Goal: Task Accomplishment & Management: Manage account settings

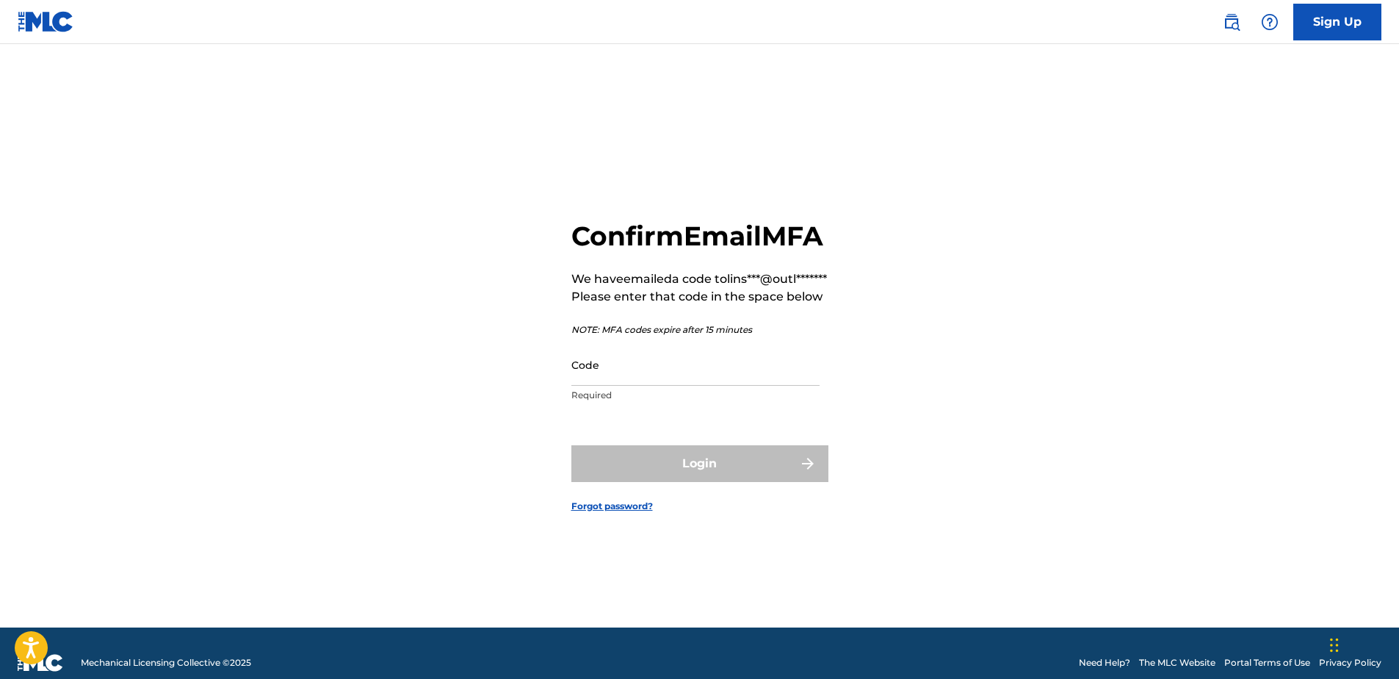
click at [674, 386] on input "Code" at bounding box center [696, 365] width 248 height 42
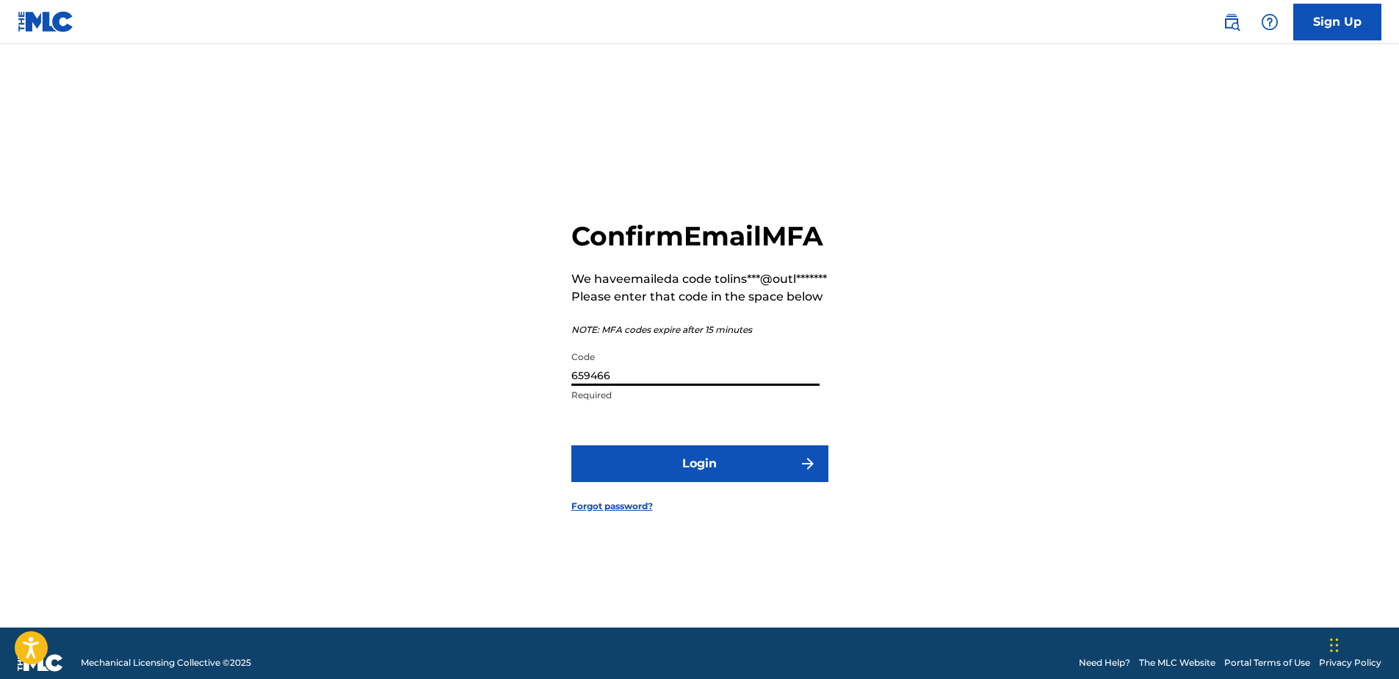
type input "659466"
click at [671, 477] on button "Login" at bounding box center [700, 463] width 257 height 37
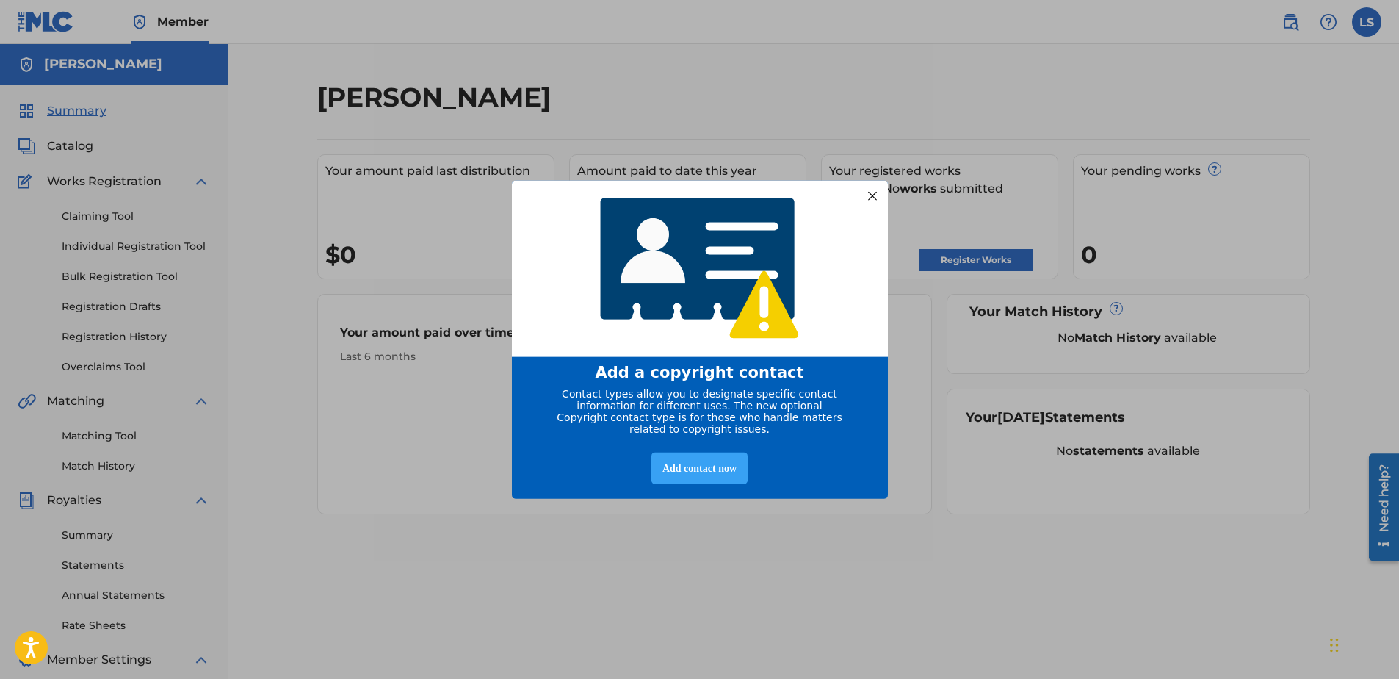
click at [710, 475] on div "Add contact now" at bounding box center [700, 468] width 96 height 32
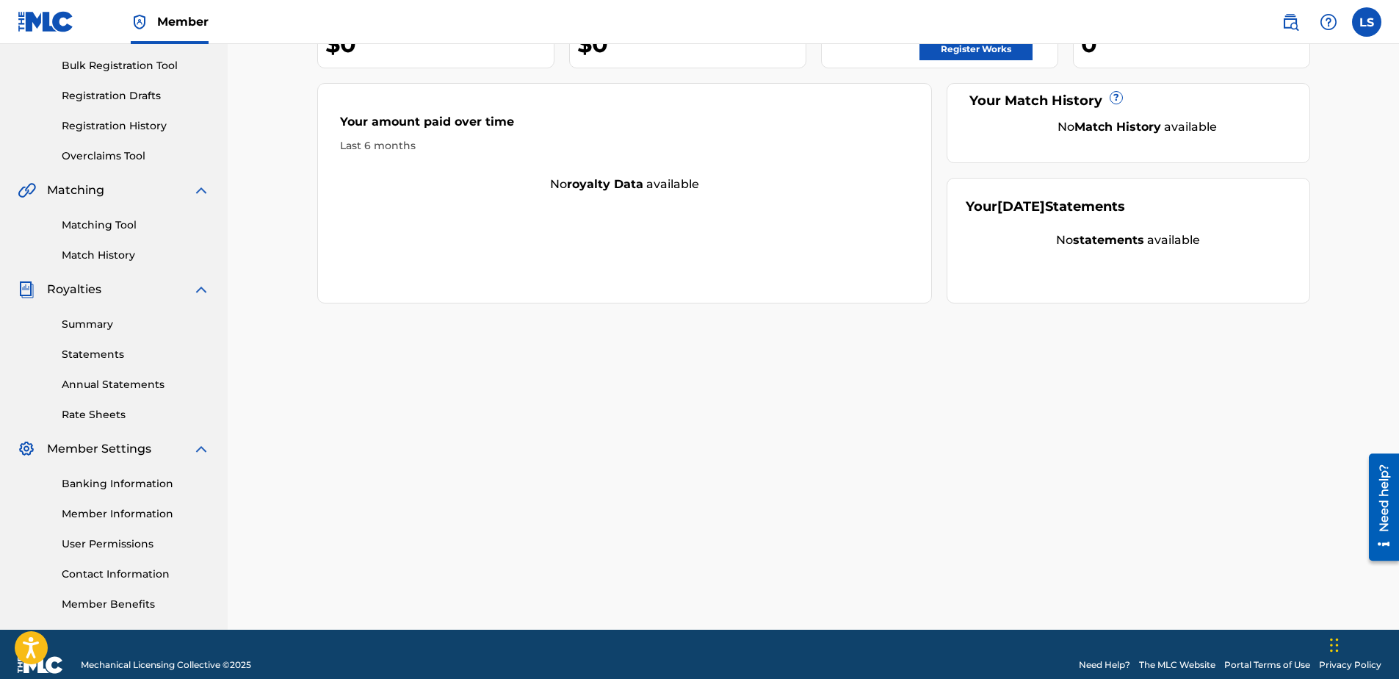
scroll to position [232, 0]
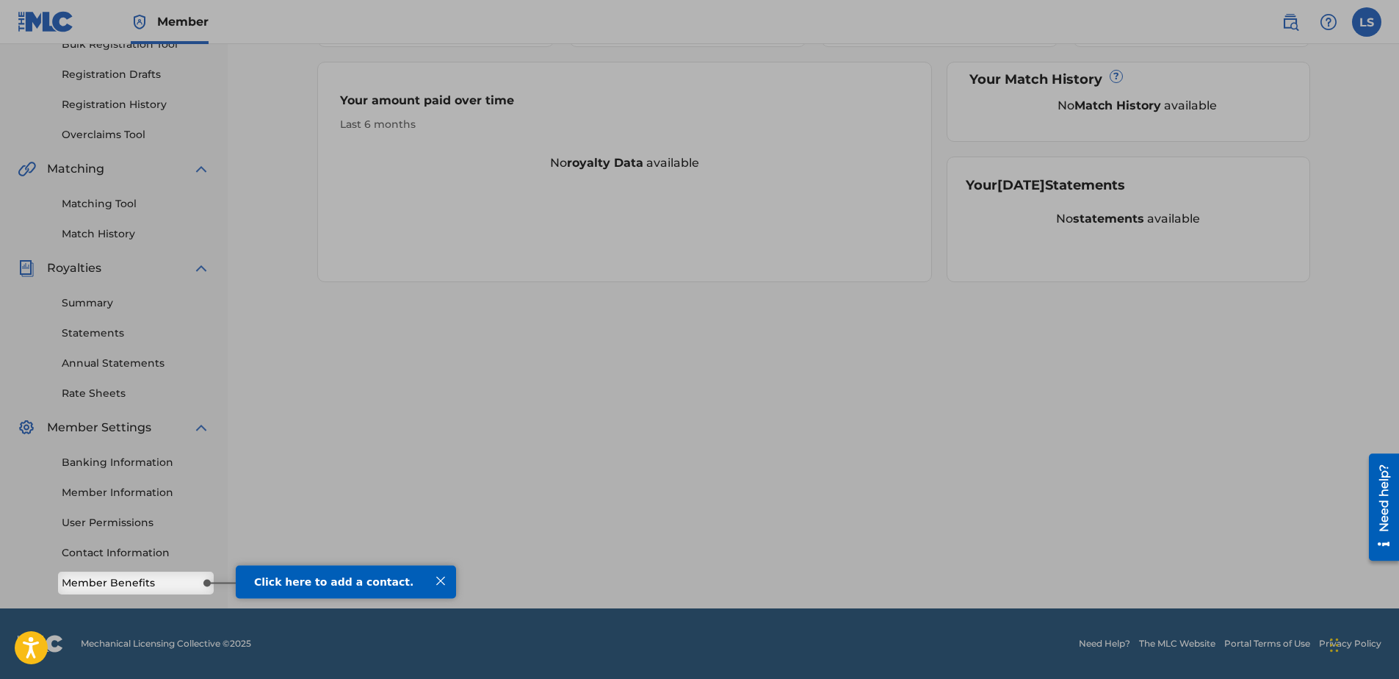
click at [444, 574] on div at bounding box center [440, 580] width 19 height 19
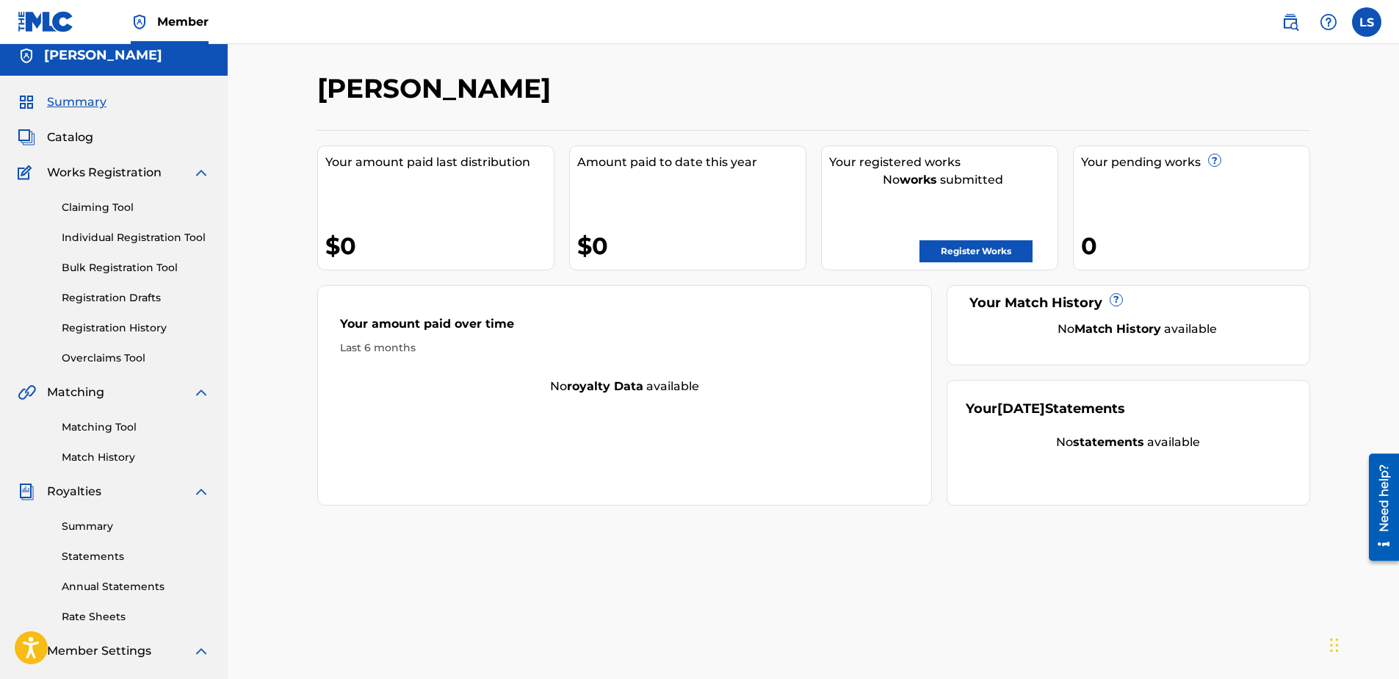
scroll to position [0, 0]
